Goal: Transaction & Acquisition: Purchase product/service

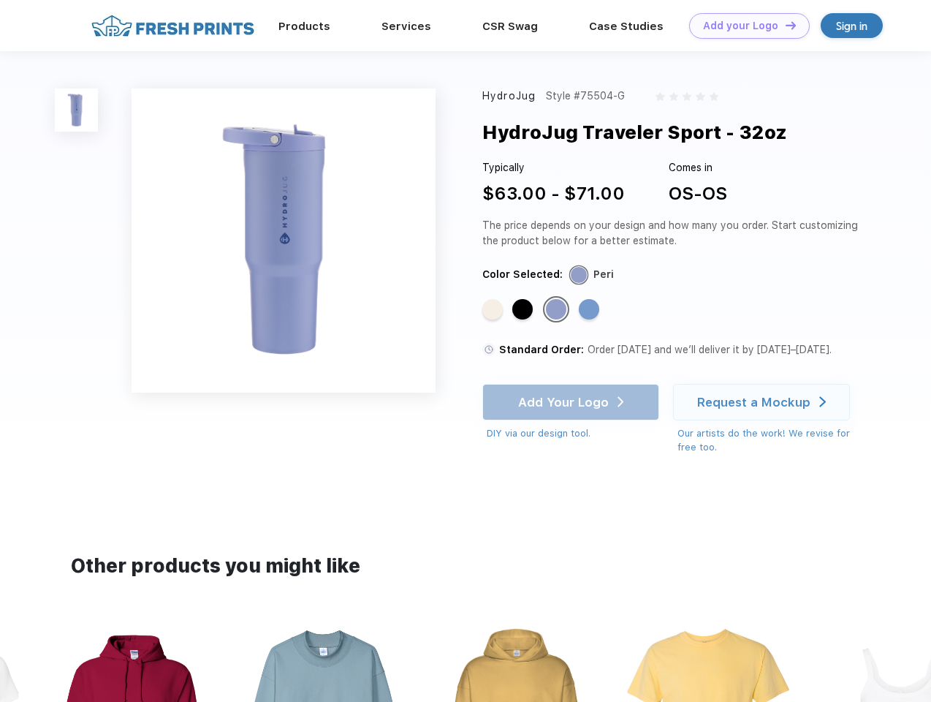
click at [744, 26] on link "Add your Logo Design Tool" at bounding box center [749, 26] width 121 height 26
click at [0, 0] on div "Design Tool" at bounding box center [0, 0] width 0 height 0
click at [784, 25] on link "Add your Logo Design Tool" at bounding box center [749, 26] width 121 height 26
click at [77, 110] on img at bounding box center [76, 109] width 43 height 43
click at [494, 310] on div "Standard Color" at bounding box center [493, 309] width 20 height 20
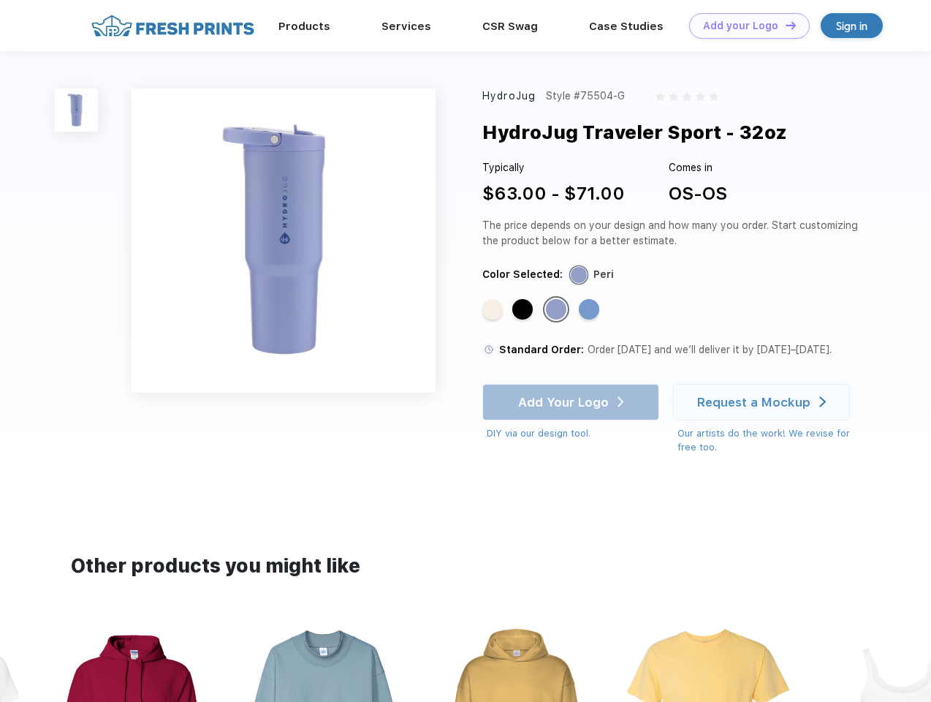
click at [524, 310] on div "Standard Color" at bounding box center [522, 309] width 20 height 20
click at [558, 310] on div "Standard Color" at bounding box center [556, 309] width 20 height 20
click at [591, 310] on div "Standard Color" at bounding box center [589, 309] width 20 height 20
click at [572, 402] on div "Add Your Logo DIY via our design tool. Ah shoot! This product isn't up in our d…" at bounding box center [571, 412] width 177 height 57
click at [764, 402] on div "Request a Mockup" at bounding box center [753, 402] width 113 height 15
